Goal: Information Seeking & Learning: Learn about a topic

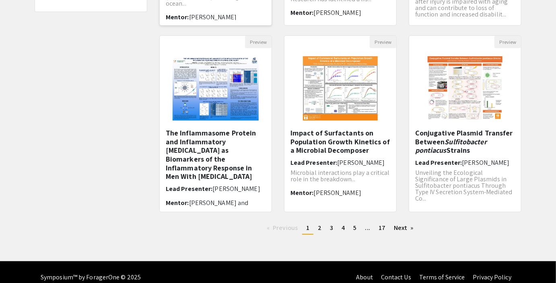
scroll to position [250, 0]
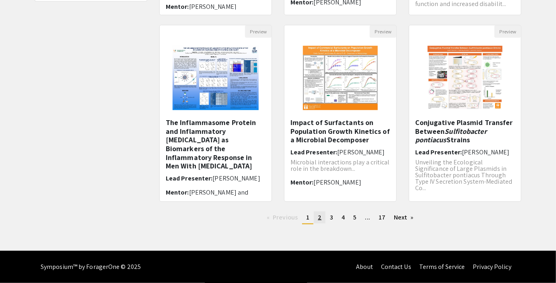
click at [321, 217] on span "2" at bounding box center [320, 217] width 4 height 8
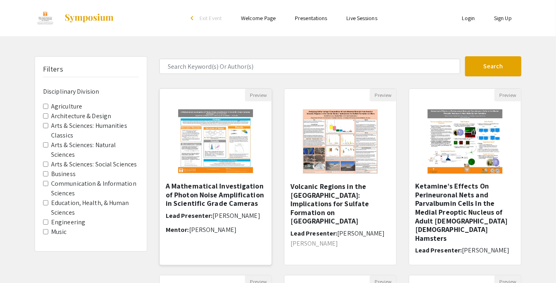
click at [209, 158] on img at bounding box center [215, 141] width 91 height 80
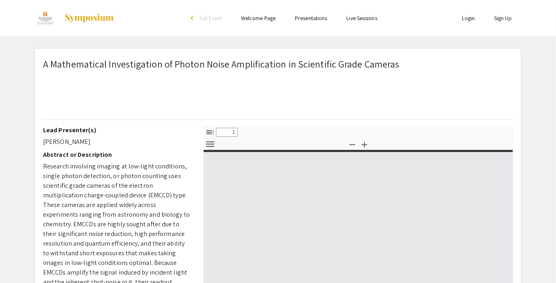
select select "custom"
type input "0"
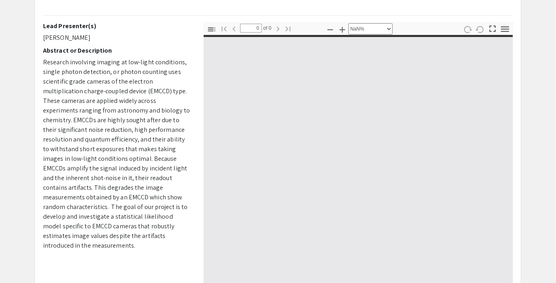
scroll to position [105, 0]
select select "auto"
type input "1"
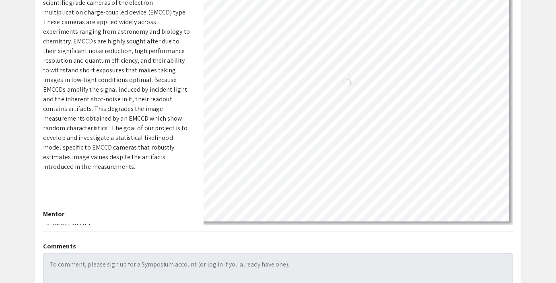
scroll to position [0, 0]
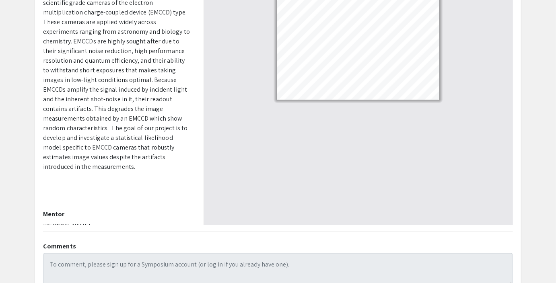
select select "custom"
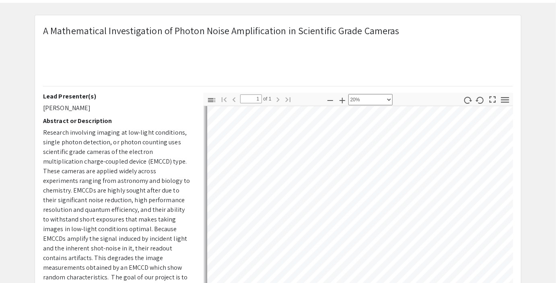
scroll to position [50, 0]
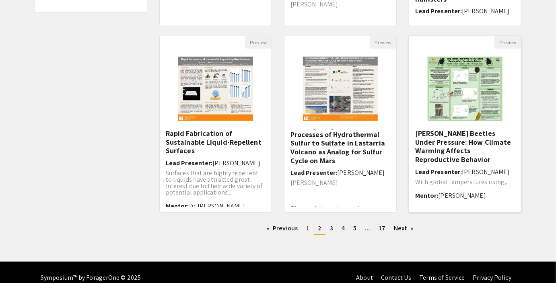
scroll to position [249, 0]
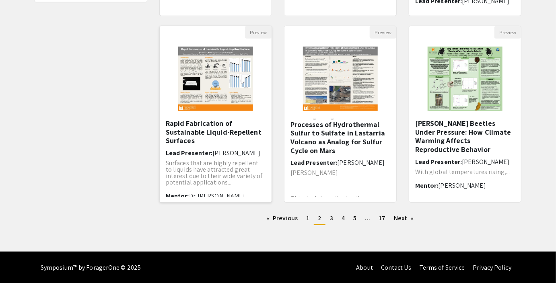
click at [235, 95] on img "Open Presentation <p>Rapid Fabrication of Sustainable Liquid-Repellent Surfaces…" at bounding box center [215, 79] width 91 height 80
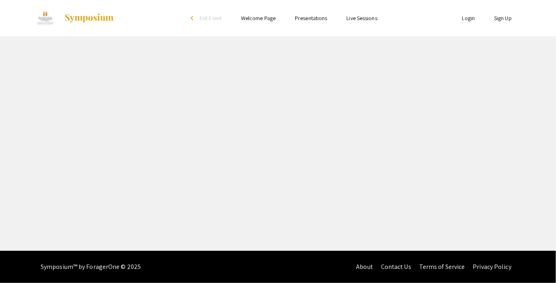
select select "custom"
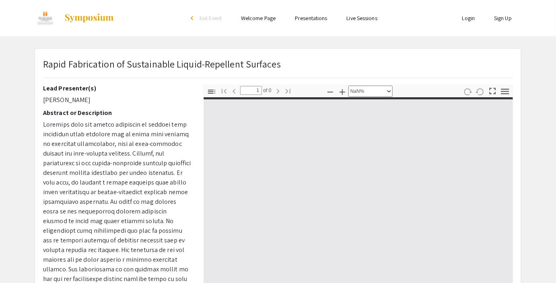
type input "0"
select select "auto"
type input "1"
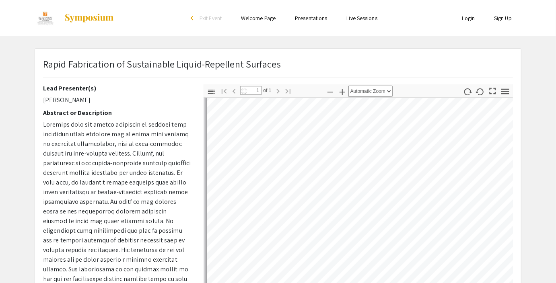
scroll to position [100, 0]
select select "auto"
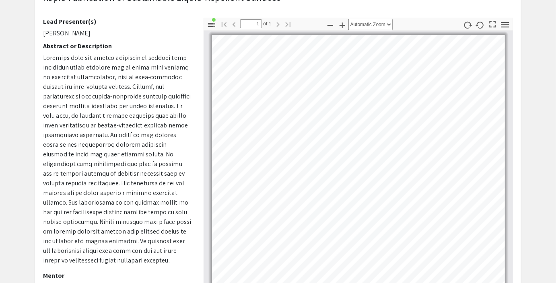
scroll to position [0, 0]
